Goal: Task Accomplishment & Management: Manage account settings

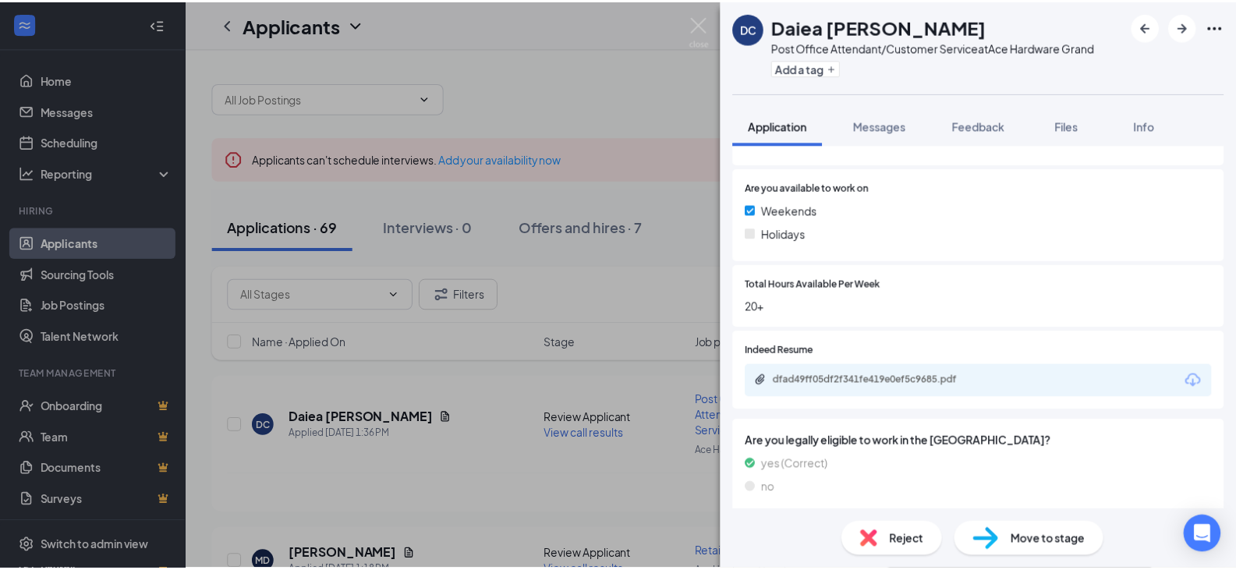
scroll to position [546, 0]
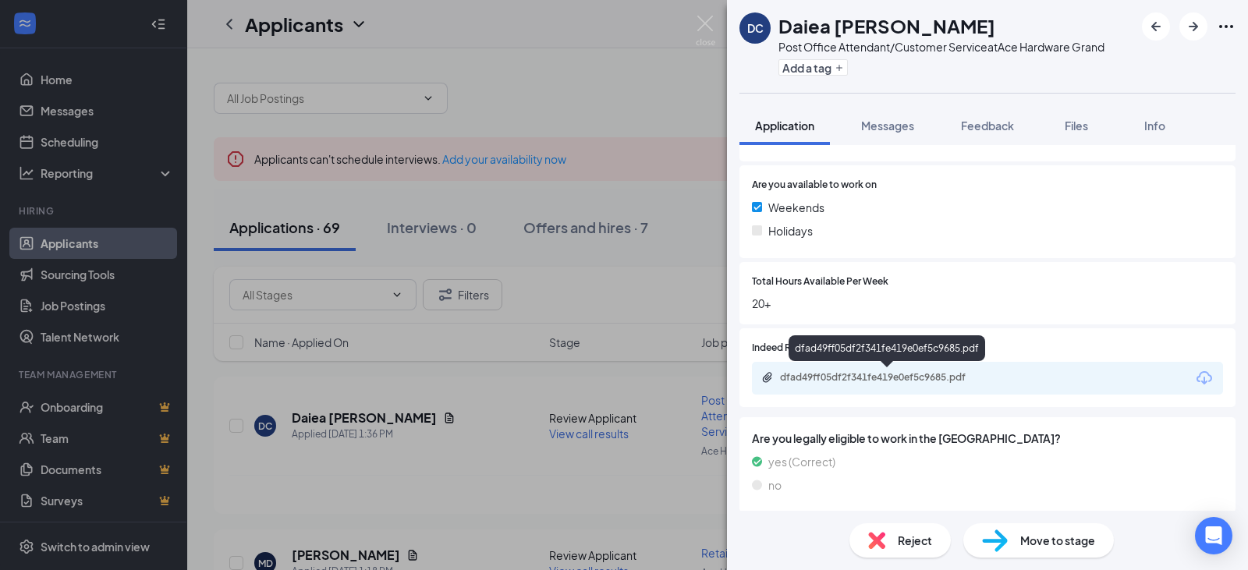
click at [877, 380] on div "dfad49ff05df2f341fe419e0ef5c9685.pdf" at bounding box center [889, 377] width 218 height 12
click at [703, 26] on img at bounding box center [706, 31] width 20 height 30
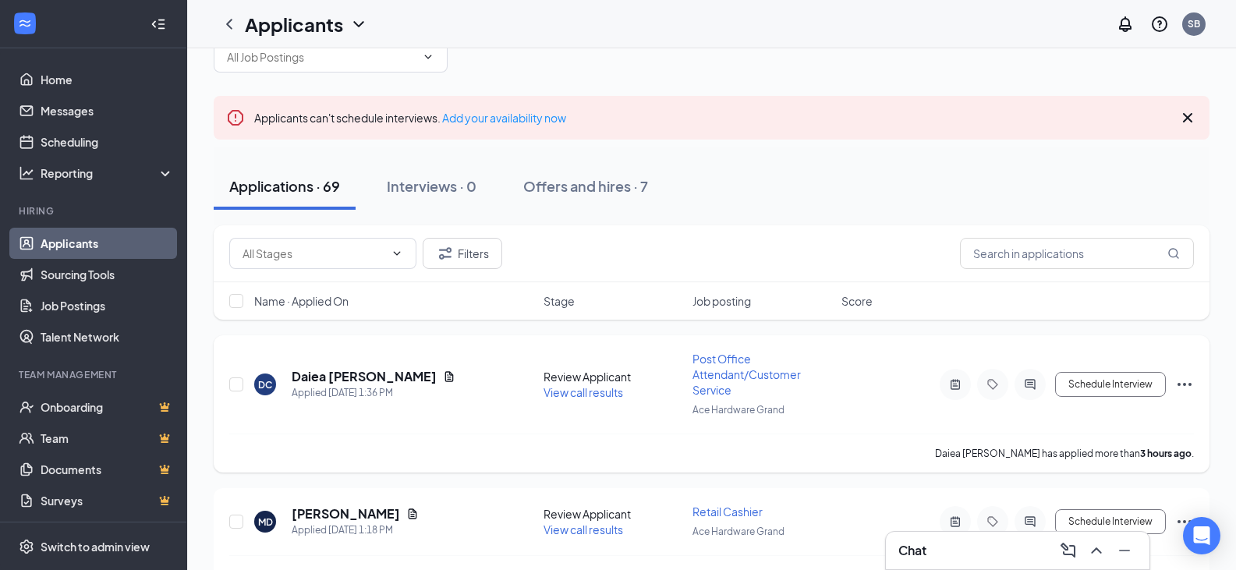
scroll to position [78, 0]
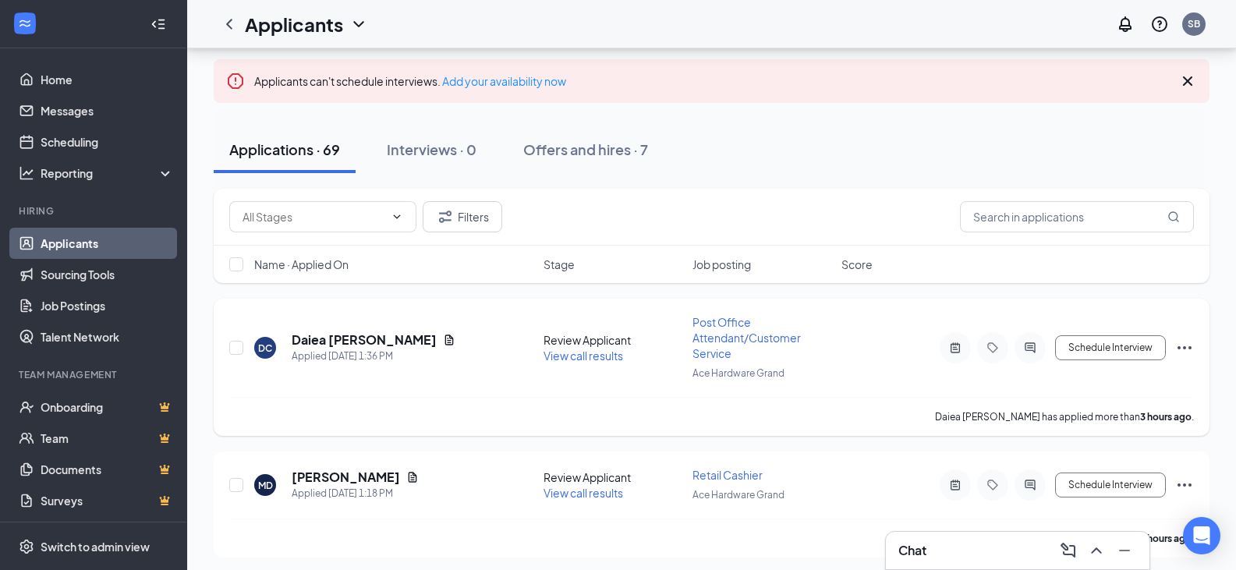
click at [586, 356] on span "View call results" at bounding box center [584, 356] width 80 height 14
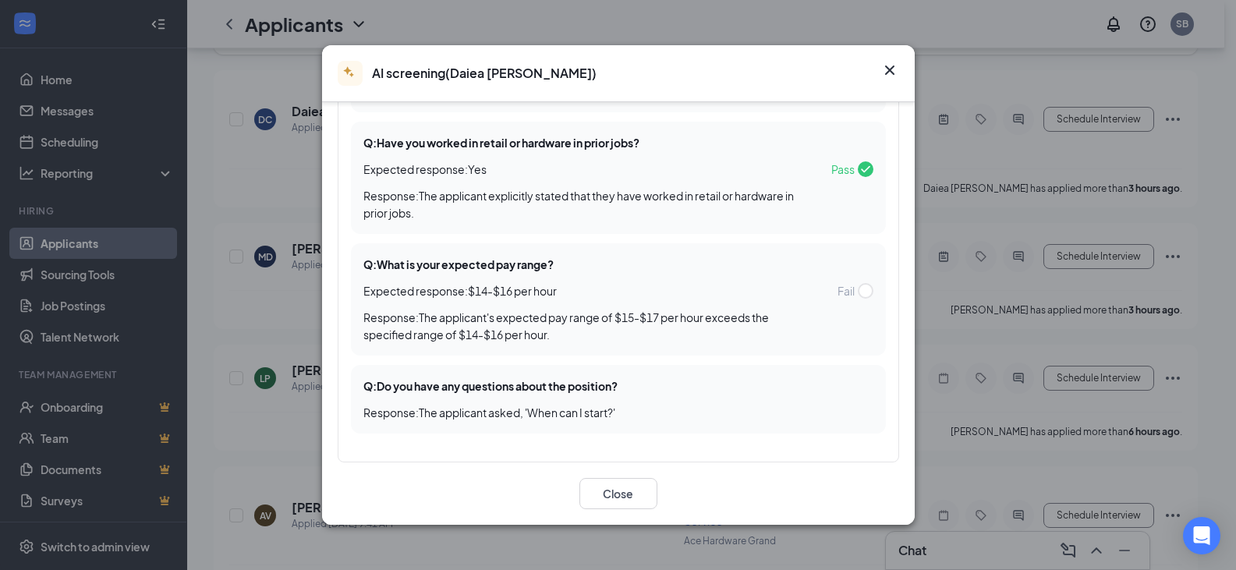
scroll to position [312, 0]
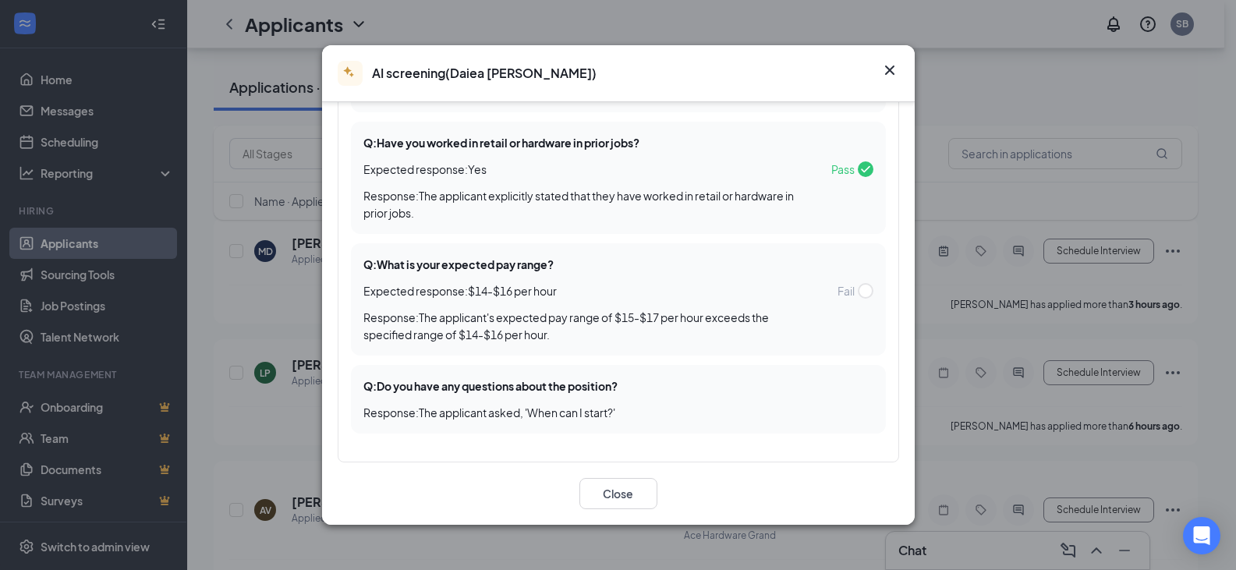
click at [890, 66] on icon "Cross" at bounding box center [890, 70] width 19 height 19
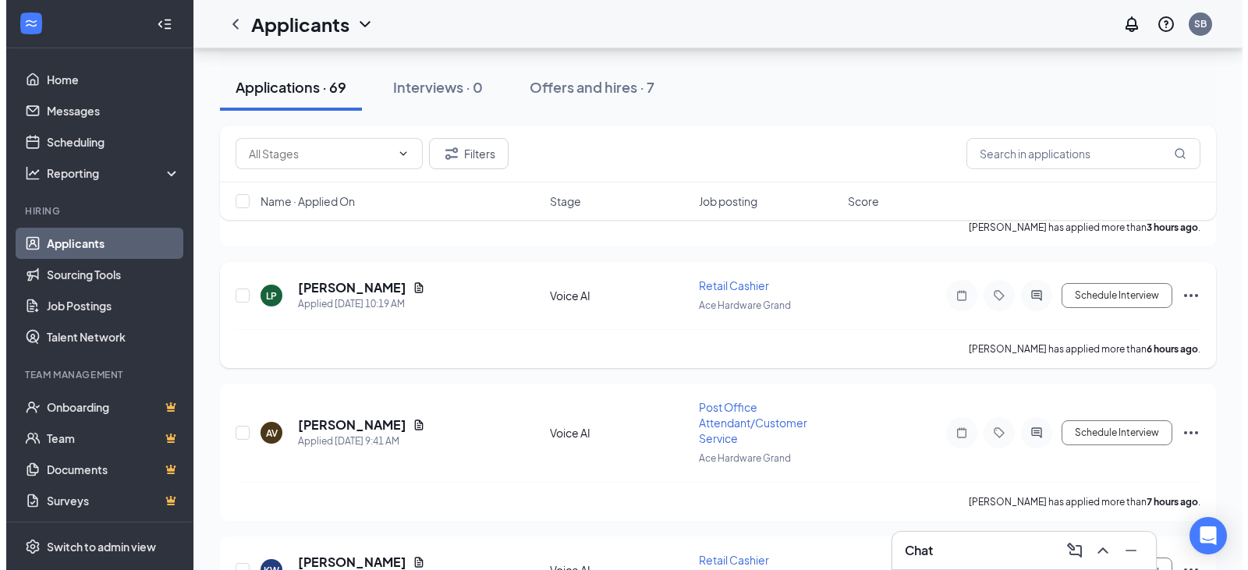
scroll to position [390, 0]
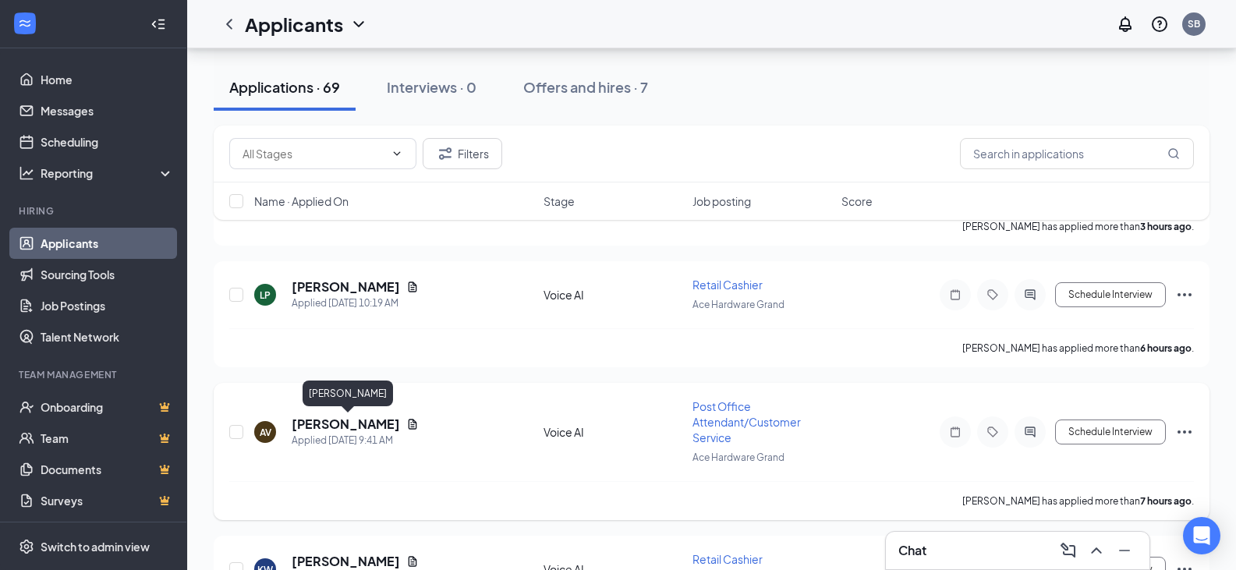
click at [374, 419] on h5 "[PERSON_NAME]" at bounding box center [346, 424] width 108 height 17
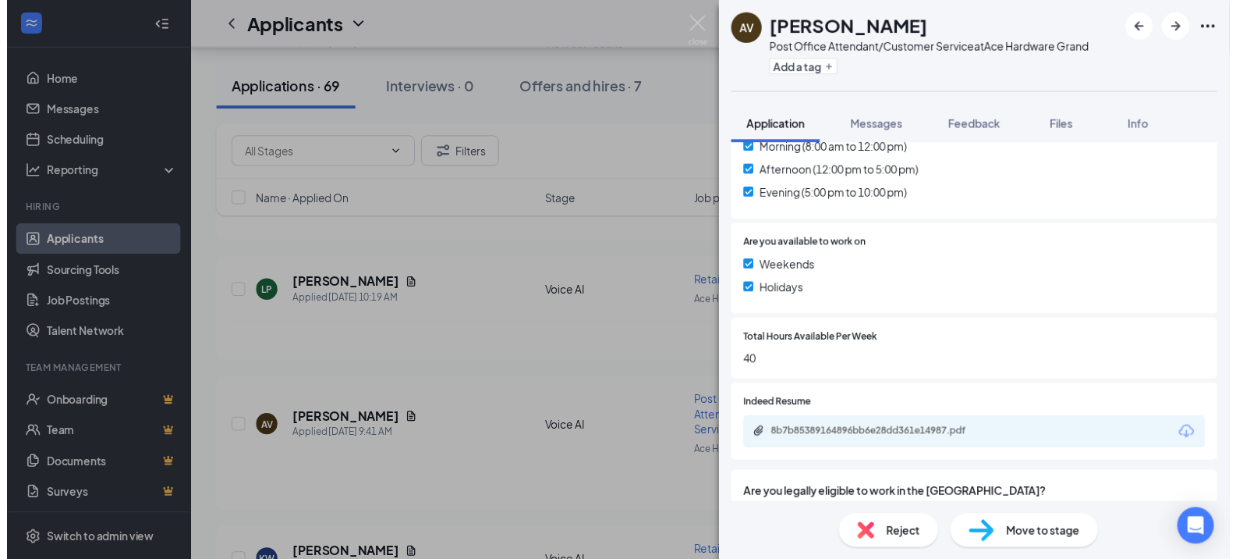
scroll to position [546, 0]
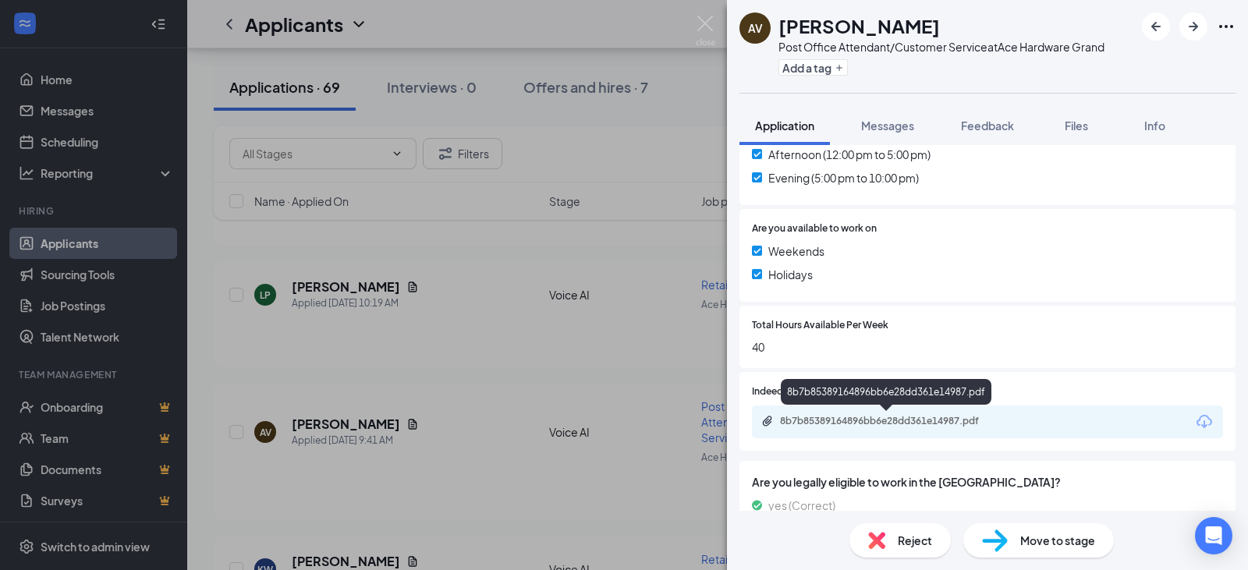
click at [819, 419] on div "8b7b85389164896bb6e28dd361e14987.pdf" at bounding box center [889, 421] width 218 height 12
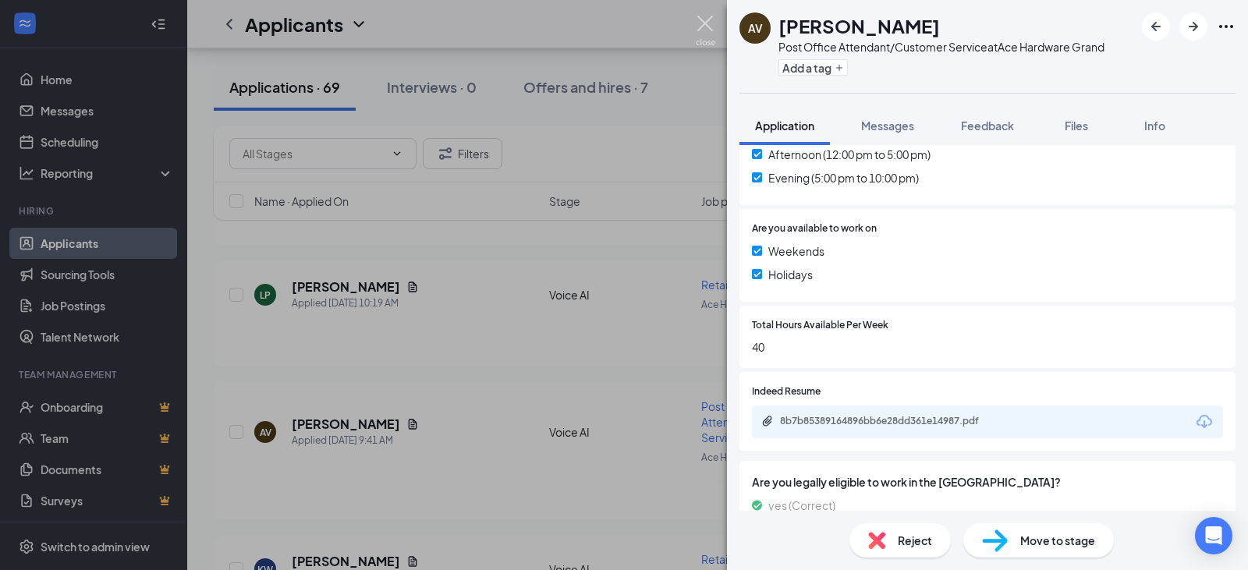
click at [706, 23] on img at bounding box center [706, 31] width 20 height 30
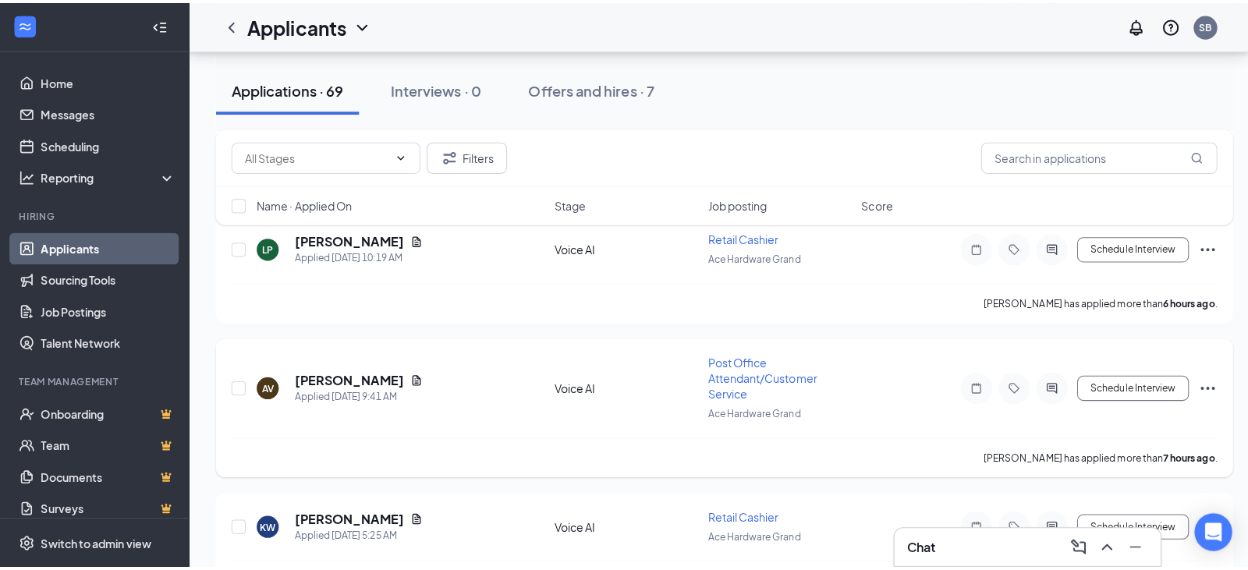
scroll to position [468, 0]
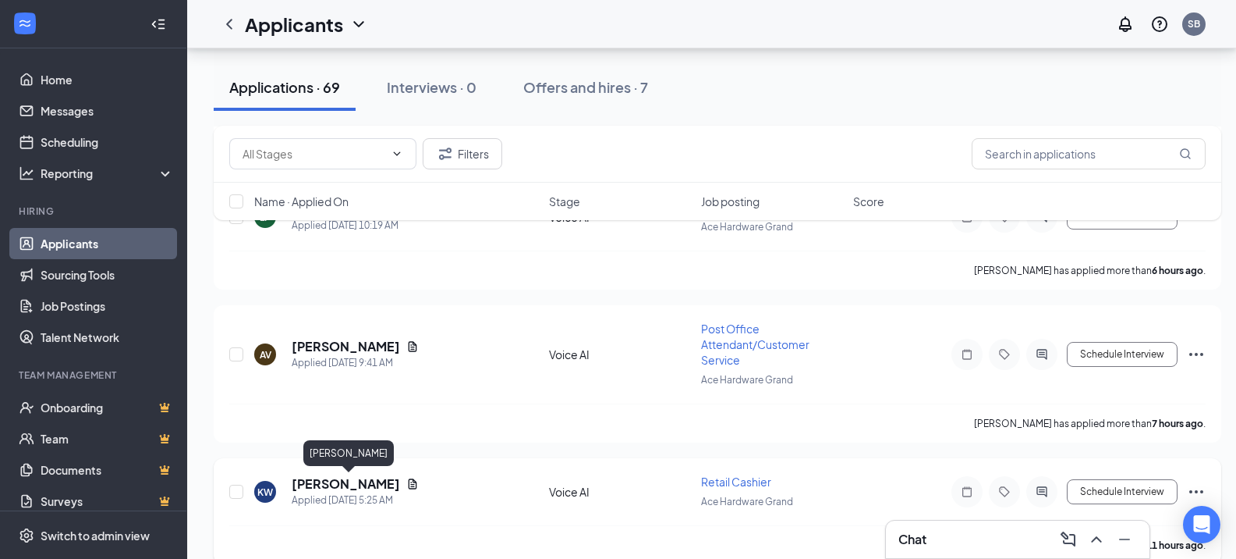
click at [388, 482] on h5 "[PERSON_NAME]" at bounding box center [346, 483] width 108 height 17
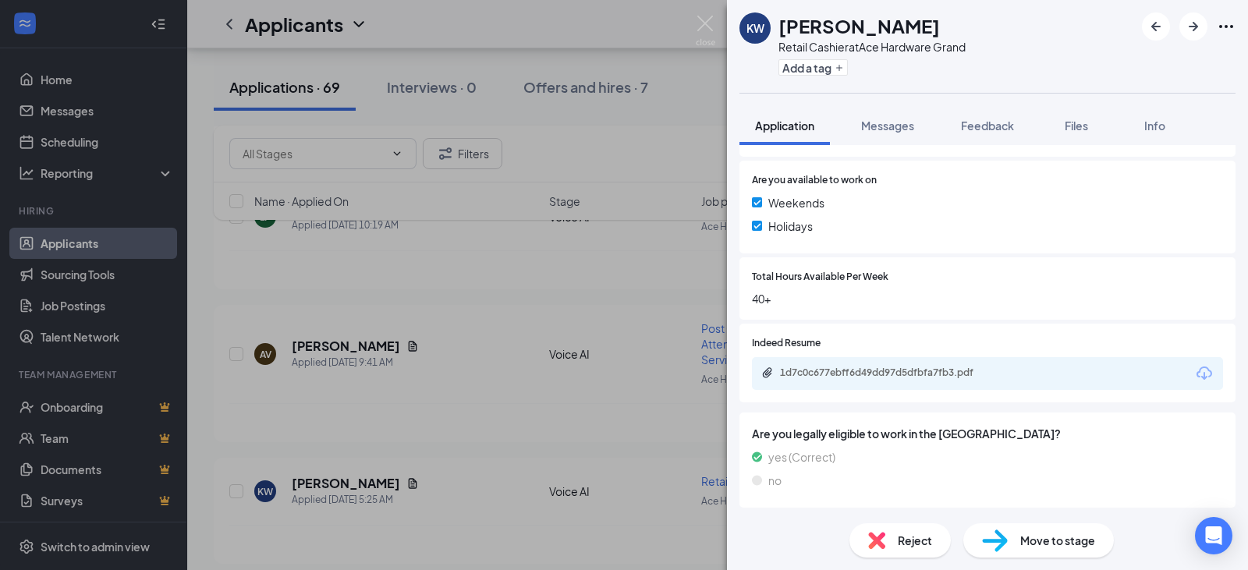
scroll to position [552, 0]
click at [825, 374] on div "1d7c0c677ebff6d49dd97d5dfbfa7fb3.pdf" at bounding box center [889, 372] width 218 height 12
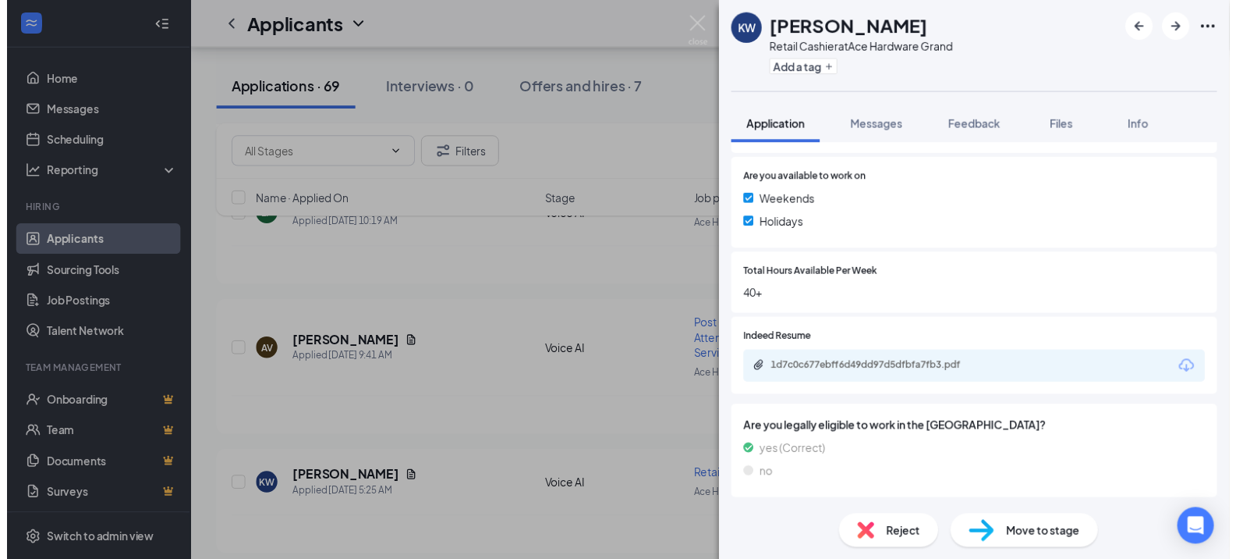
scroll to position [546, 0]
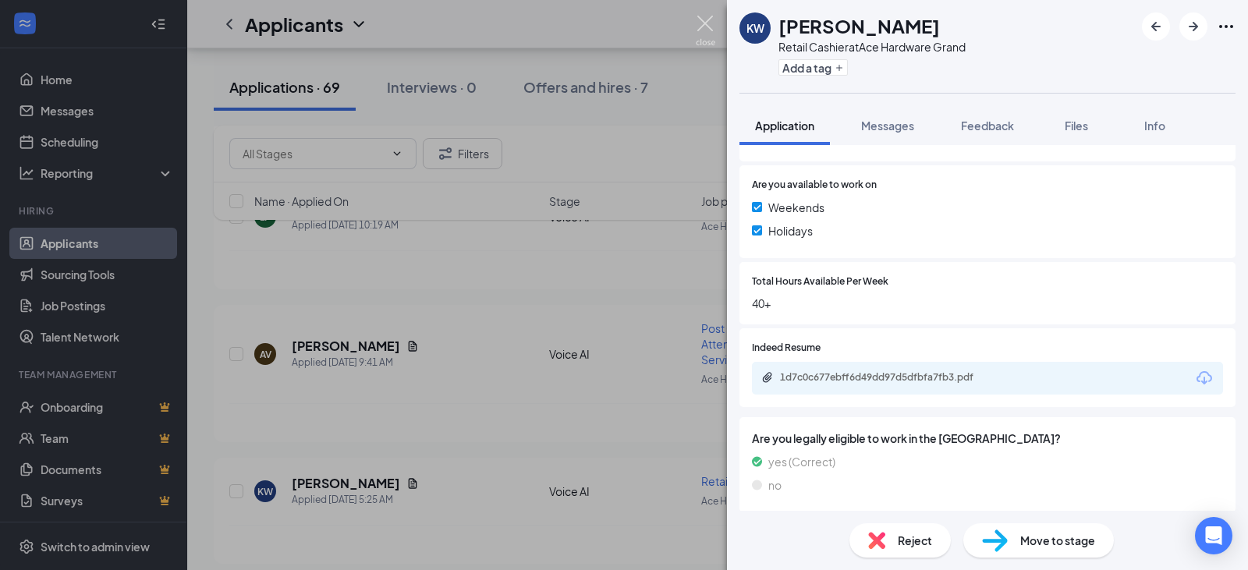
click at [704, 23] on img at bounding box center [706, 31] width 20 height 30
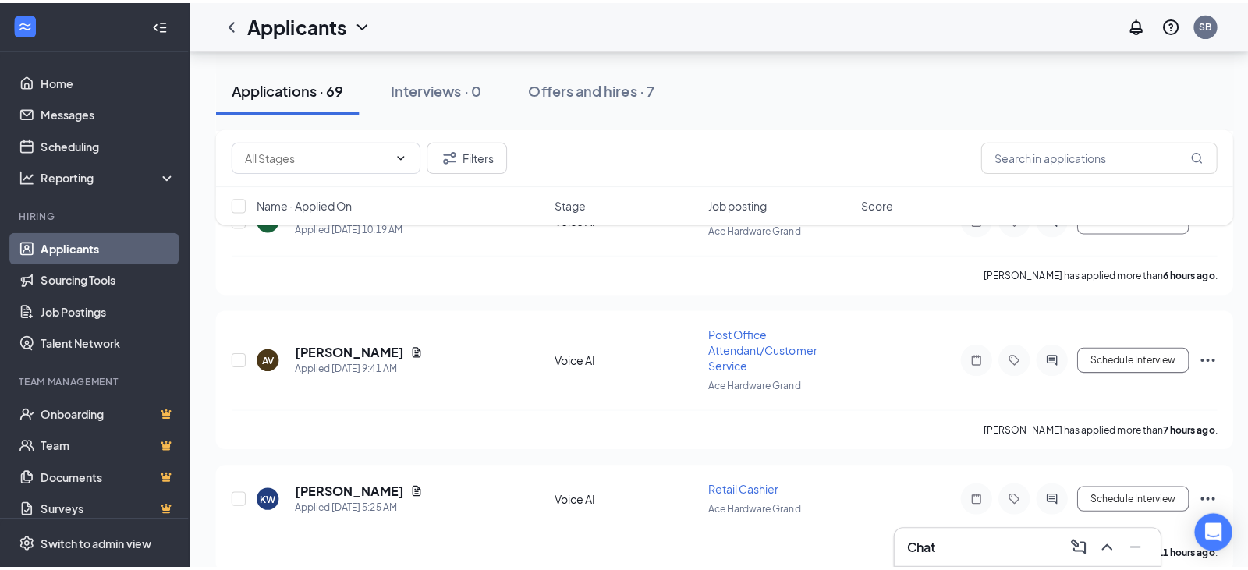
scroll to position [624, 0]
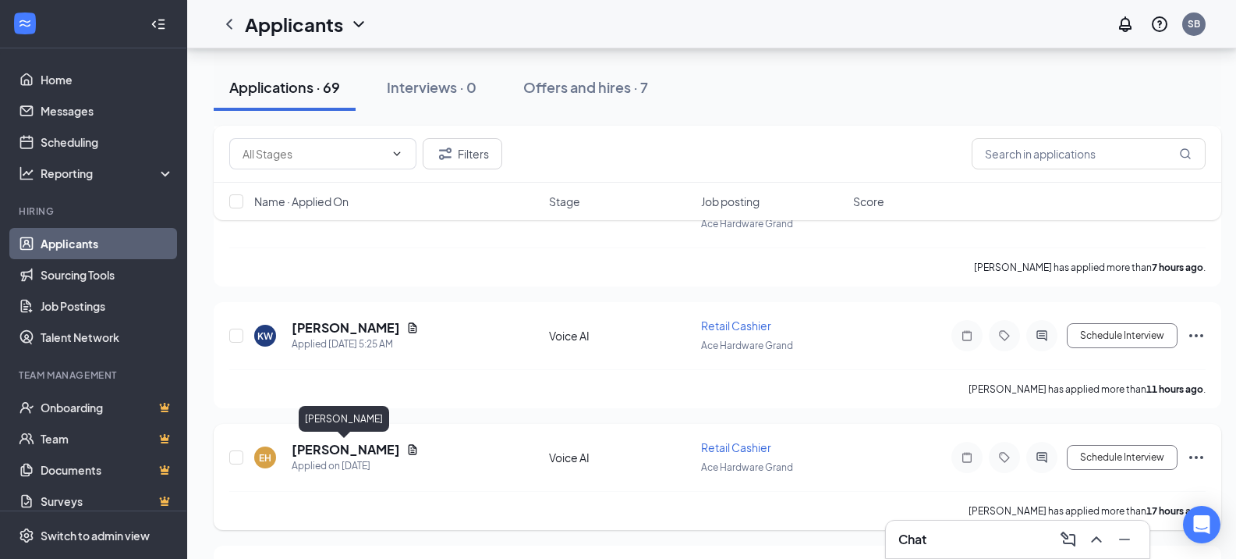
click at [338, 453] on h5 "[PERSON_NAME]" at bounding box center [346, 449] width 108 height 17
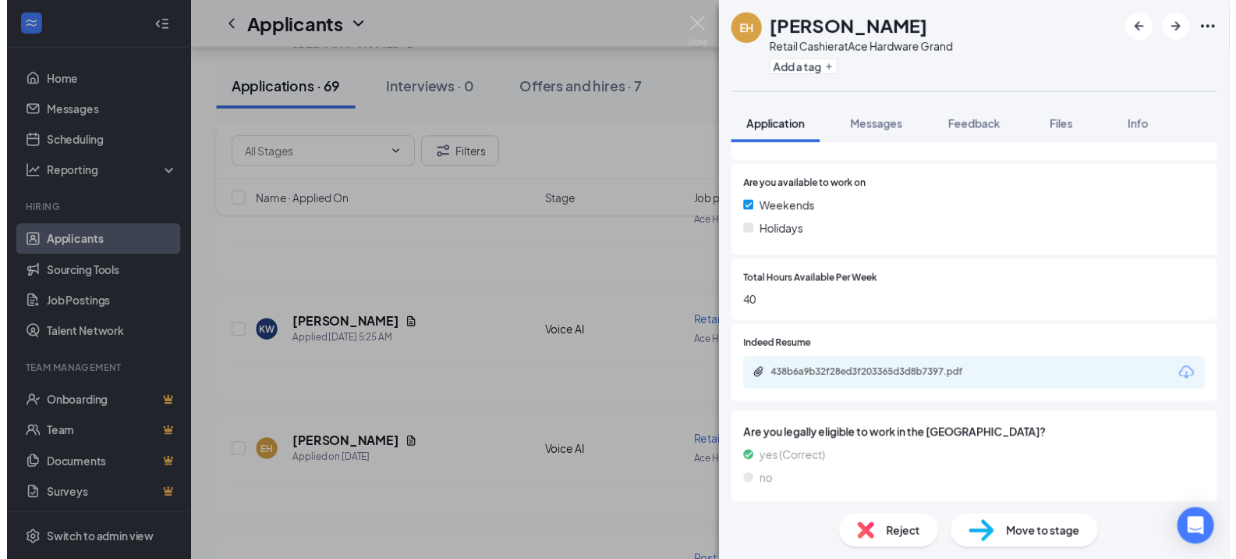
scroll to position [546, 0]
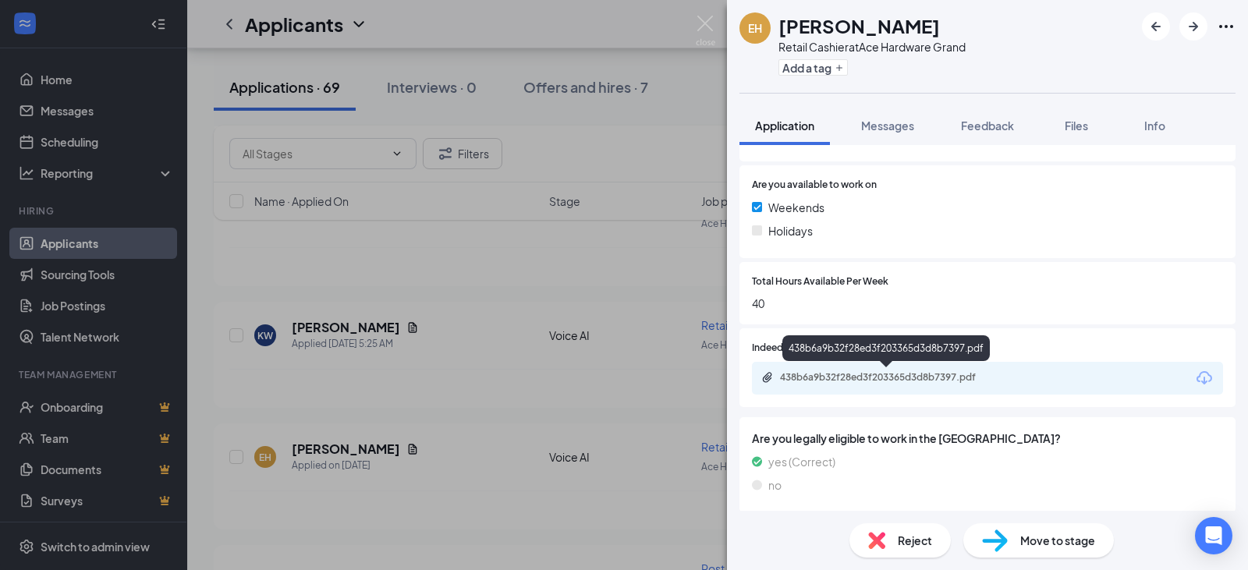
click at [801, 381] on div "438b6a9b32f28ed3f203365d3d8b7397.pdf" at bounding box center [889, 377] width 218 height 12
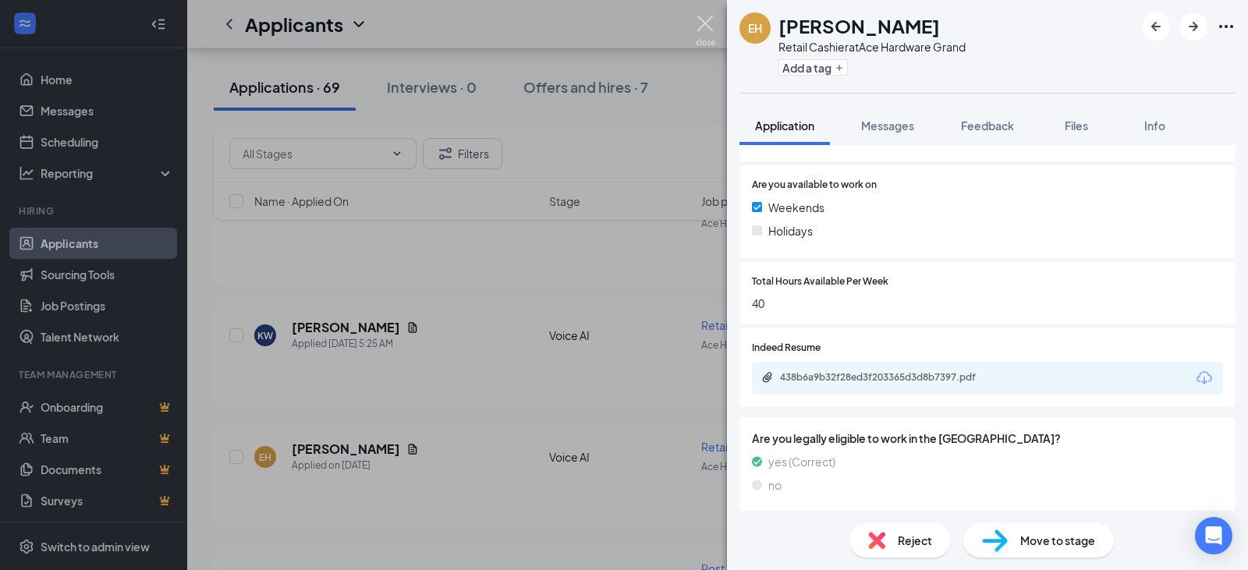
click at [708, 22] on img at bounding box center [706, 31] width 20 height 30
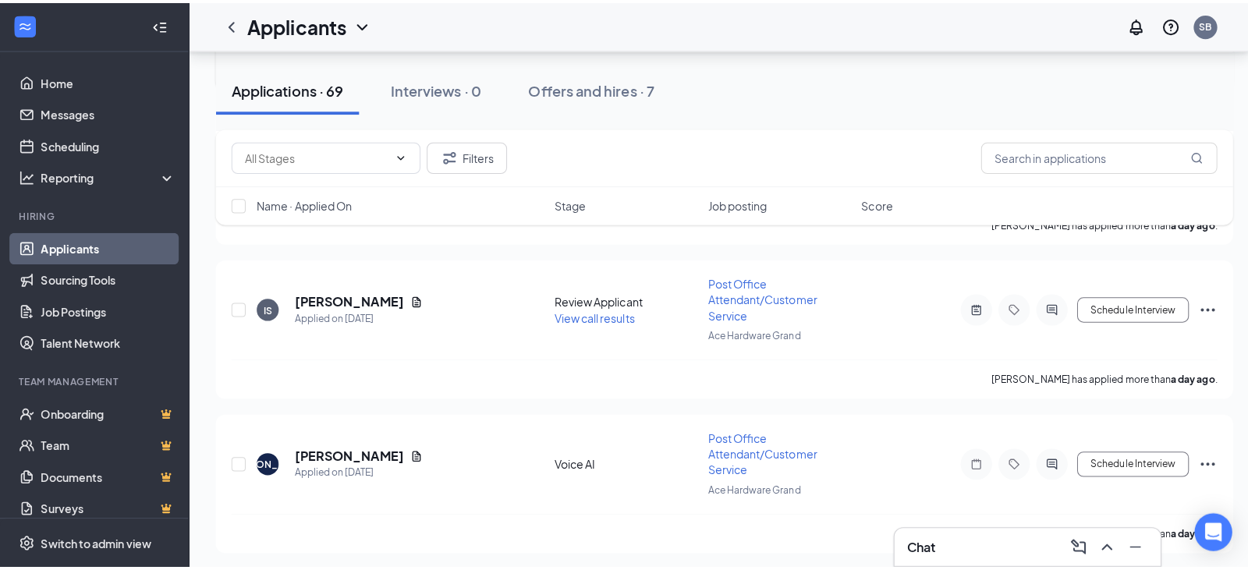
scroll to position [1326, 0]
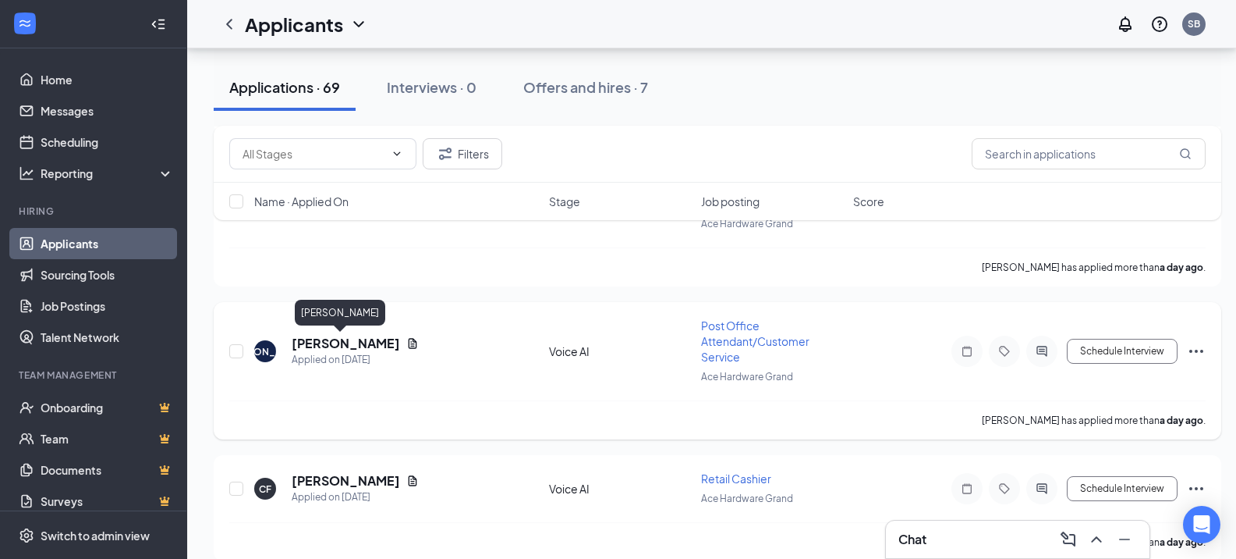
click at [336, 345] on h5 "[PERSON_NAME]" at bounding box center [346, 343] width 108 height 17
